Goal: Task Accomplishment & Management: Manage account settings

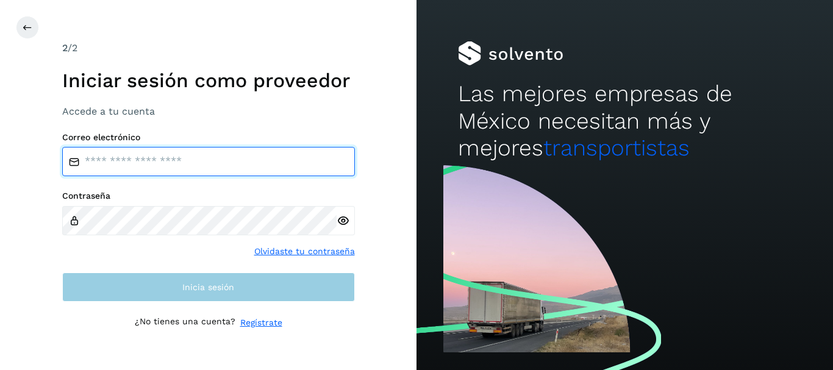
type input "**********"
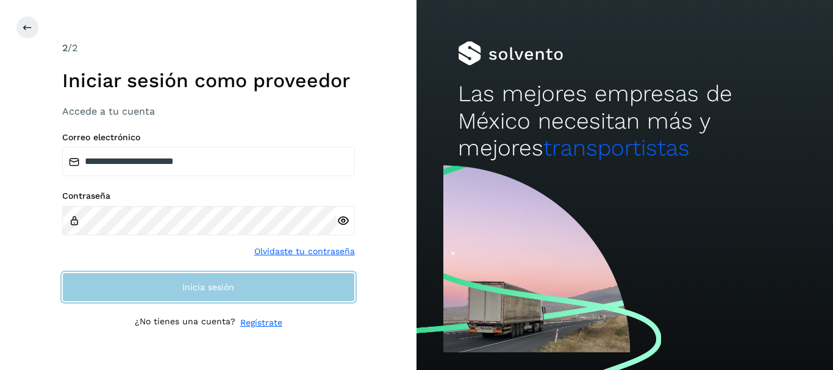
click at [218, 287] on span "Inicia sesión" at bounding box center [208, 287] width 52 height 9
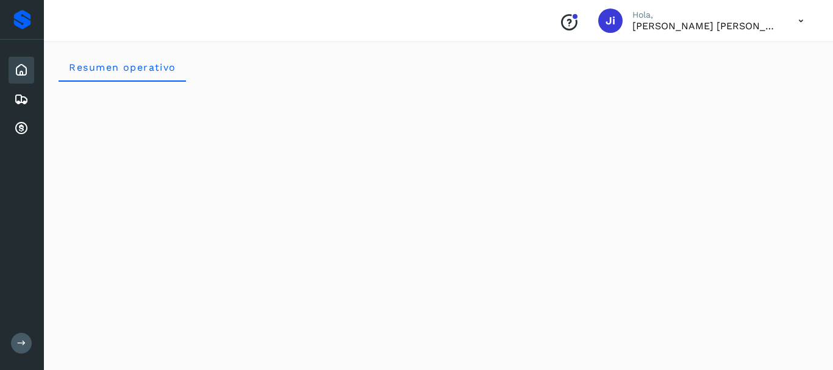
click at [18, 67] on icon at bounding box center [21, 70] width 15 height 15
click at [23, 65] on icon at bounding box center [21, 70] width 15 height 15
click at [23, 66] on icon at bounding box center [21, 70] width 15 height 15
click at [18, 74] on icon at bounding box center [21, 70] width 15 height 15
click at [20, 71] on icon at bounding box center [21, 70] width 15 height 15
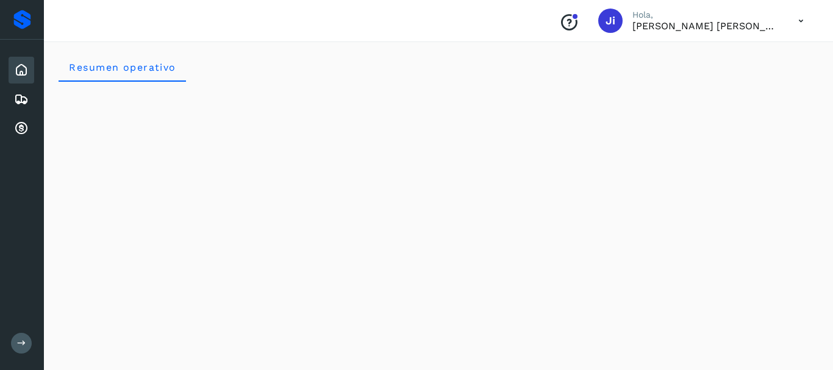
click at [20, 71] on icon at bounding box center [21, 70] width 15 height 15
click at [22, 93] on icon at bounding box center [21, 99] width 15 height 15
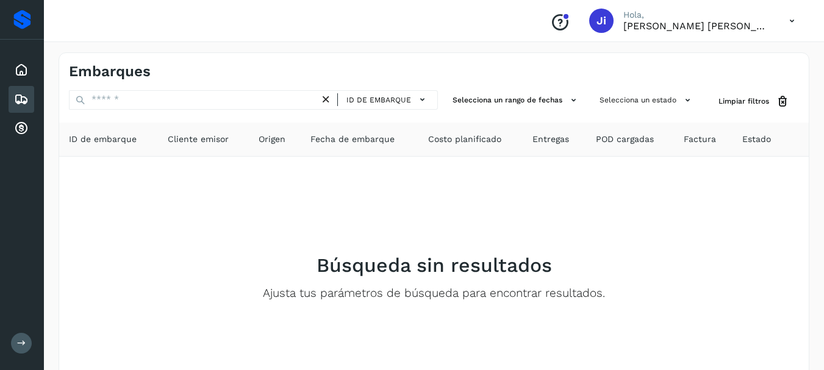
drag, startPoint x: 23, startPoint y: 86, endPoint x: 24, endPoint y: 100, distance: 14.1
click at [24, 98] on div "Embarques" at bounding box center [22, 99] width 26 height 27
click at [29, 71] on div "Inicio" at bounding box center [22, 70] width 26 height 27
